Goal: Check status: Check status

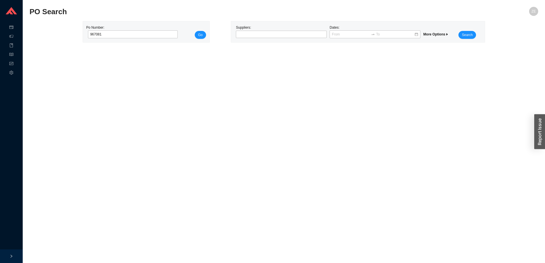
type input "967081"
click button "Go" at bounding box center [200, 35] width 11 height 8
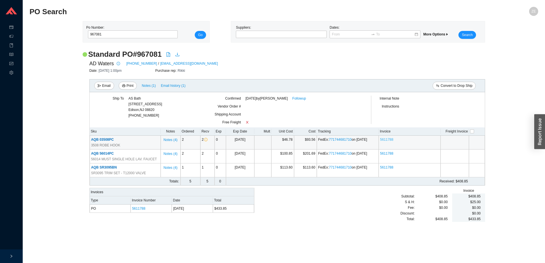
click at [382, 139] on link "5611788" at bounding box center [386, 140] width 13 height 4
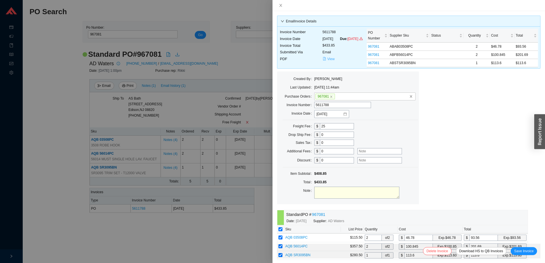
click at [332, 62] on span "View" at bounding box center [330, 59] width 7 height 6
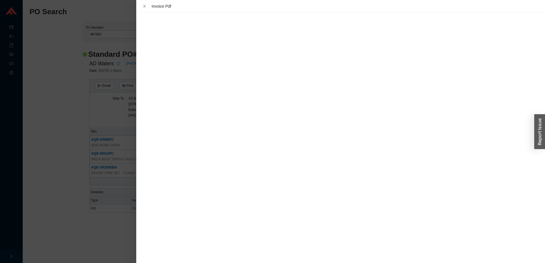
click at [54, 241] on div at bounding box center [272, 131] width 545 height 263
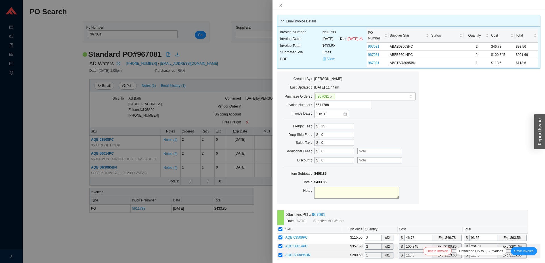
click at [326, 60] on icon "file-pdf" at bounding box center [324, 58] width 3 height 3
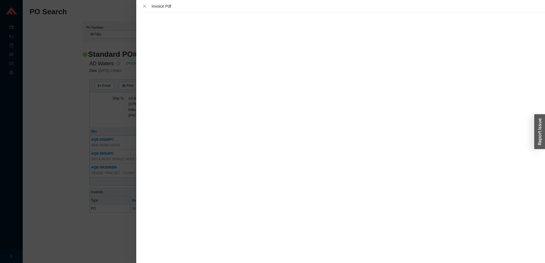
click at [37, 214] on div at bounding box center [272, 131] width 545 height 263
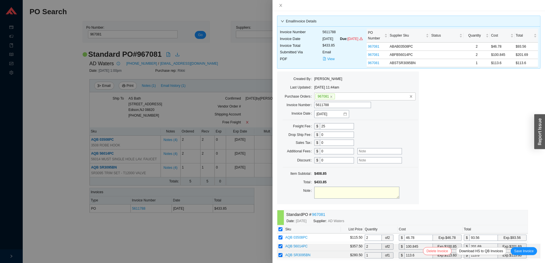
click at [220, 67] on div at bounding box center [272, 131] width 545 height 263
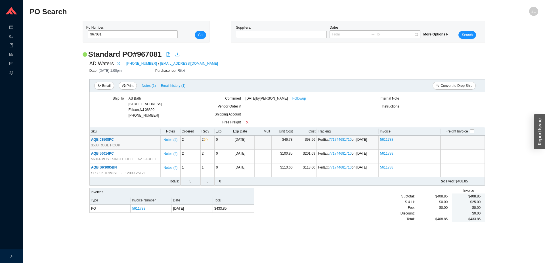
click at [101, 140] on span "AQB 03508PC" at bounding box center [102, 140] width 23 height 4
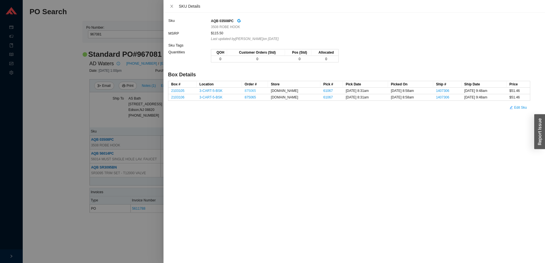
click at [253, 91] on link "875065" at bounding box center [250, 91] width 11 height 4
drag, startPoint x: 85, startPoint y: 213, endPoint x: 91, endPoint y: 198, distance: 16.8
click at [85, 213] on div at bounding box center [272, 131] width 545 height 263
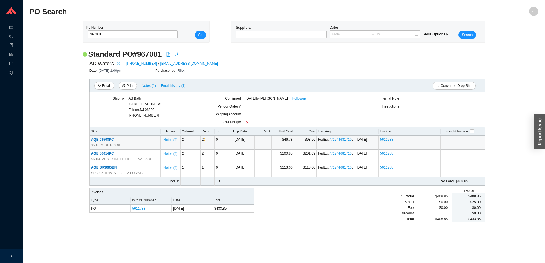
click at [104, 138] on span "AQB 03508PC" at bounding box center [102, 140] width 23 height 4
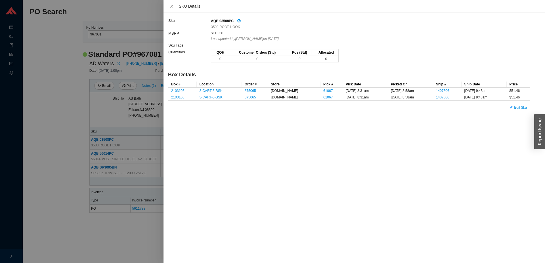
drag, startPoint x: 146, startPoint y: 132, endPoint x: 138, endPoint y: 139, distance: 11.1
click at [147, 132] on div at bounding box center [272, 131] width 545 height 263
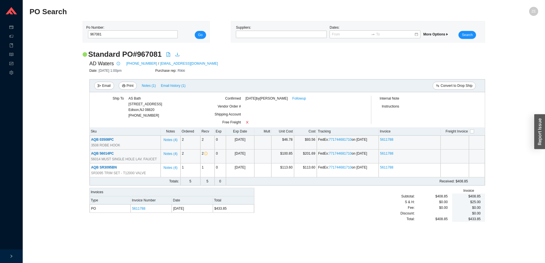
click at [110, 151] on td "AQB 56014PC 56014 MUST SINGLE HOLE LAV. FAUCET" at bounding box center [125, 157] width 71 height 14
click at [108, 154] on span "AQB 56014PC" at bounding box center [102, 154] width 23 height 4
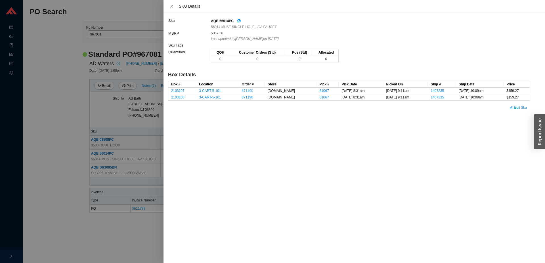
click at [249, 91] on link "871190" at bounding box center [247, 91] width 11 height 4
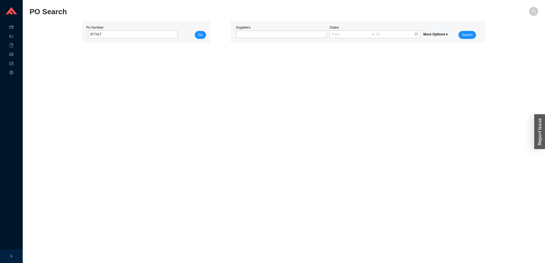
type input "977417"
click at [195, 31] on button "Go" at bounding box center [200, 35] width 11 height 8
